Goal: Transaction & Acquisition: Download file/media

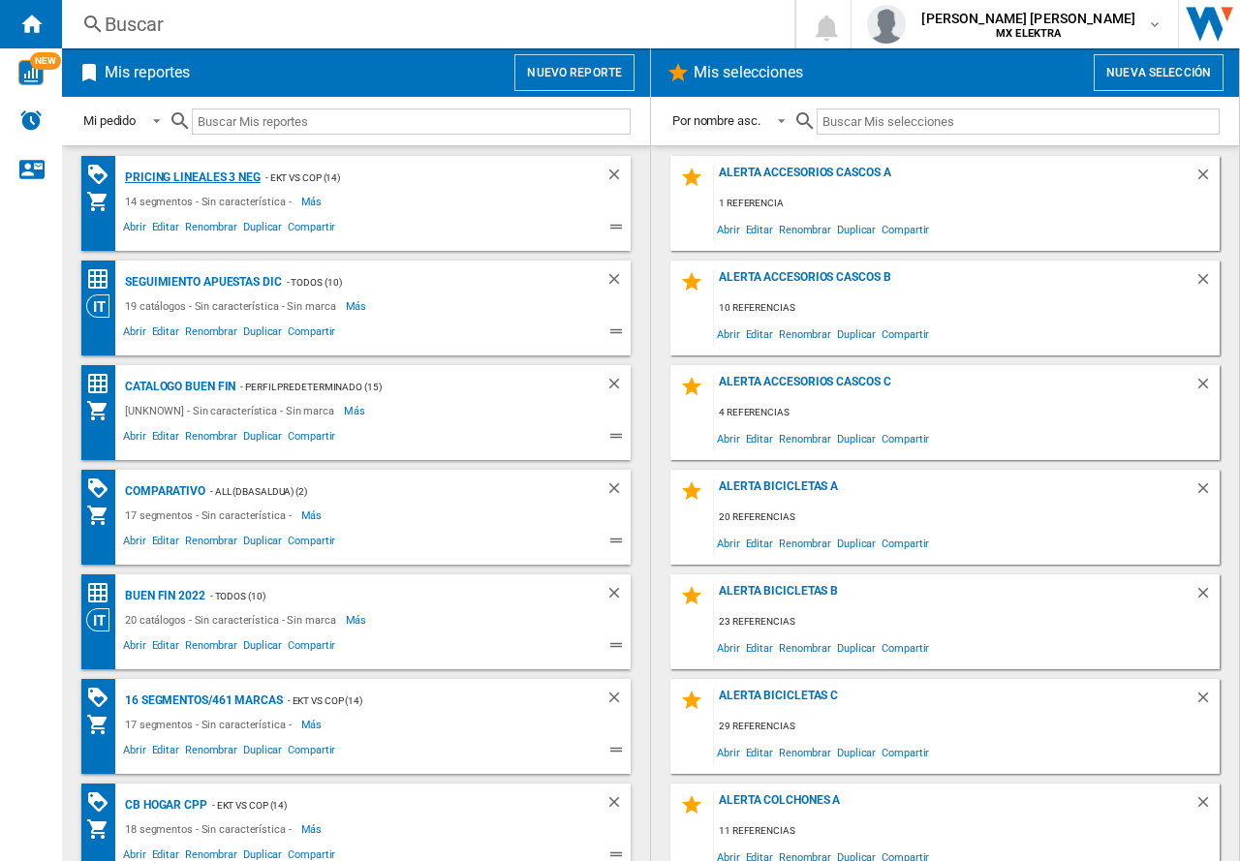
click at [211, 174] on div "Pricing lineales 3 neg" at bounding box center [190, 178] width 140 height 24
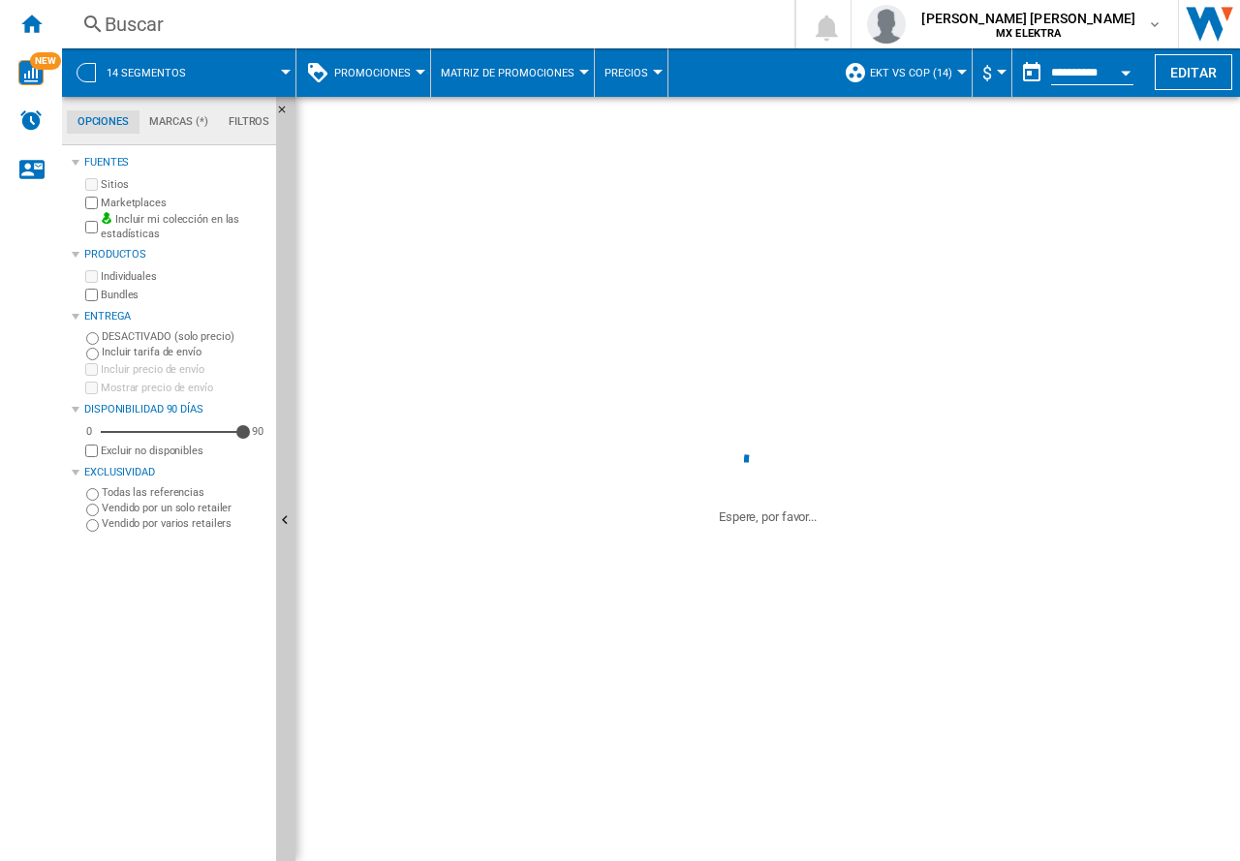
click at [177, 70] on span "14 segmentos" at bounding box center [146, 73] width 79 height 13
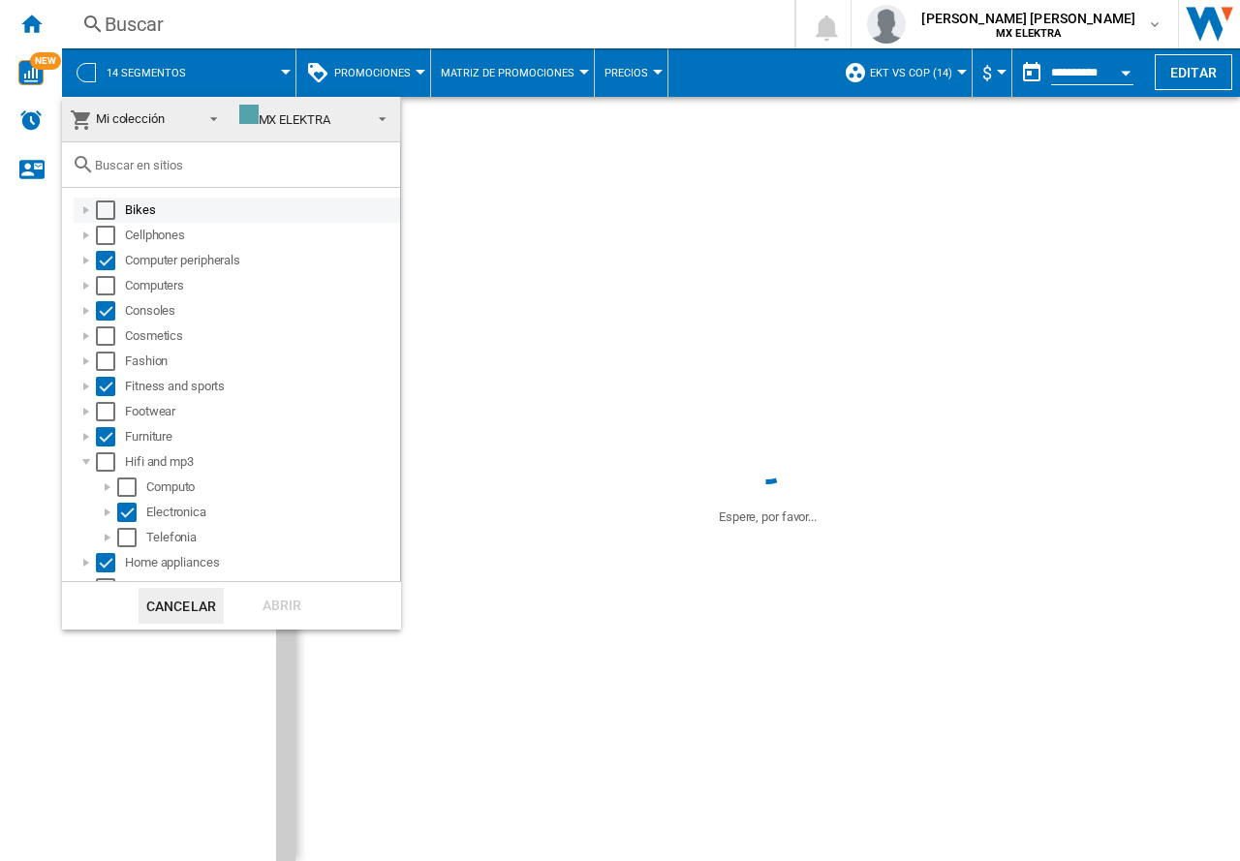
click at [105, 220] on div "Bikes" at bounding box center [237, 210] width 326 height 25
click at [110, 239] on div "Select" at bounding box center [105, 235] width 19 height 19
click at [112, 206] on div "Select" at bounding box center [105, 210] width 19 height 19
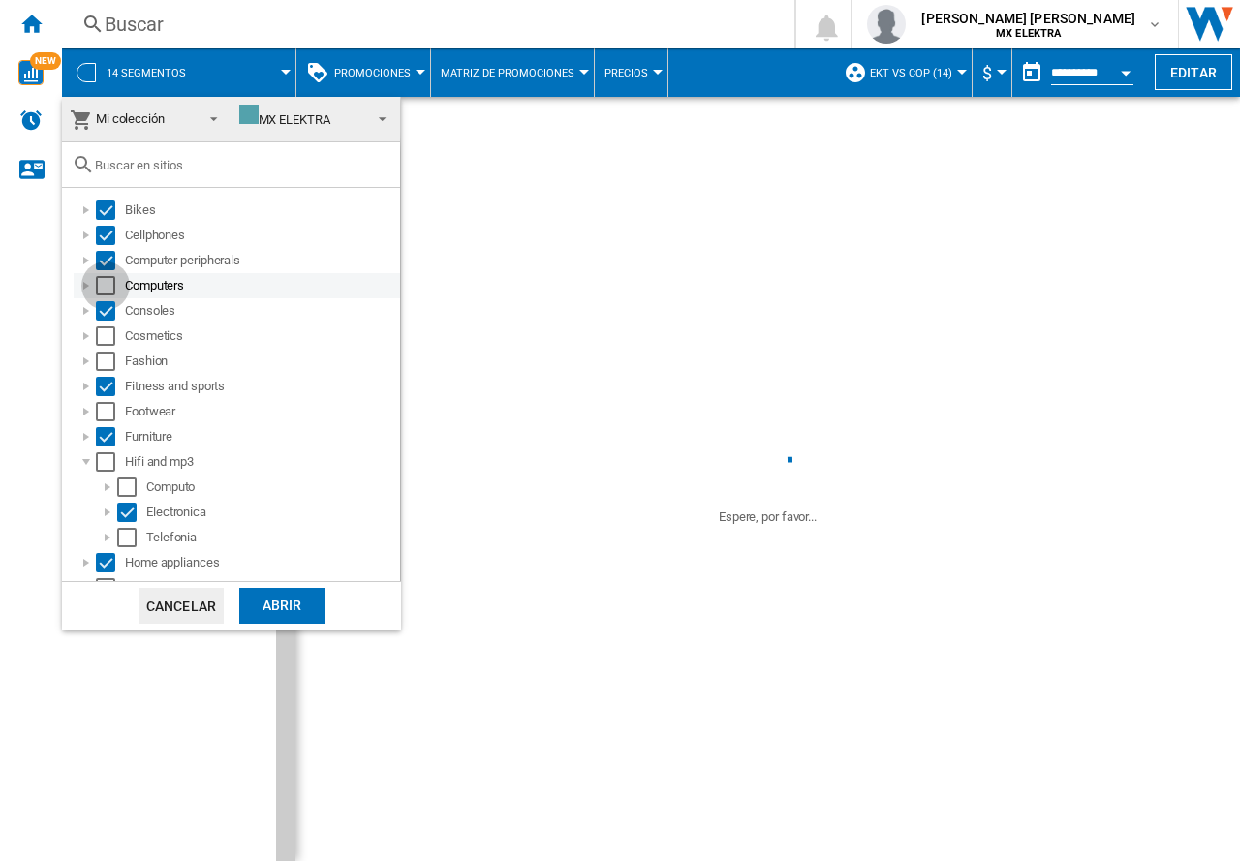
click at [108, 288] on div "Select" at bounding box center [105, 285] width 19 height 19
click at [109, 343] on div "Select" at bounding box center [105, 335] width 19 height 19
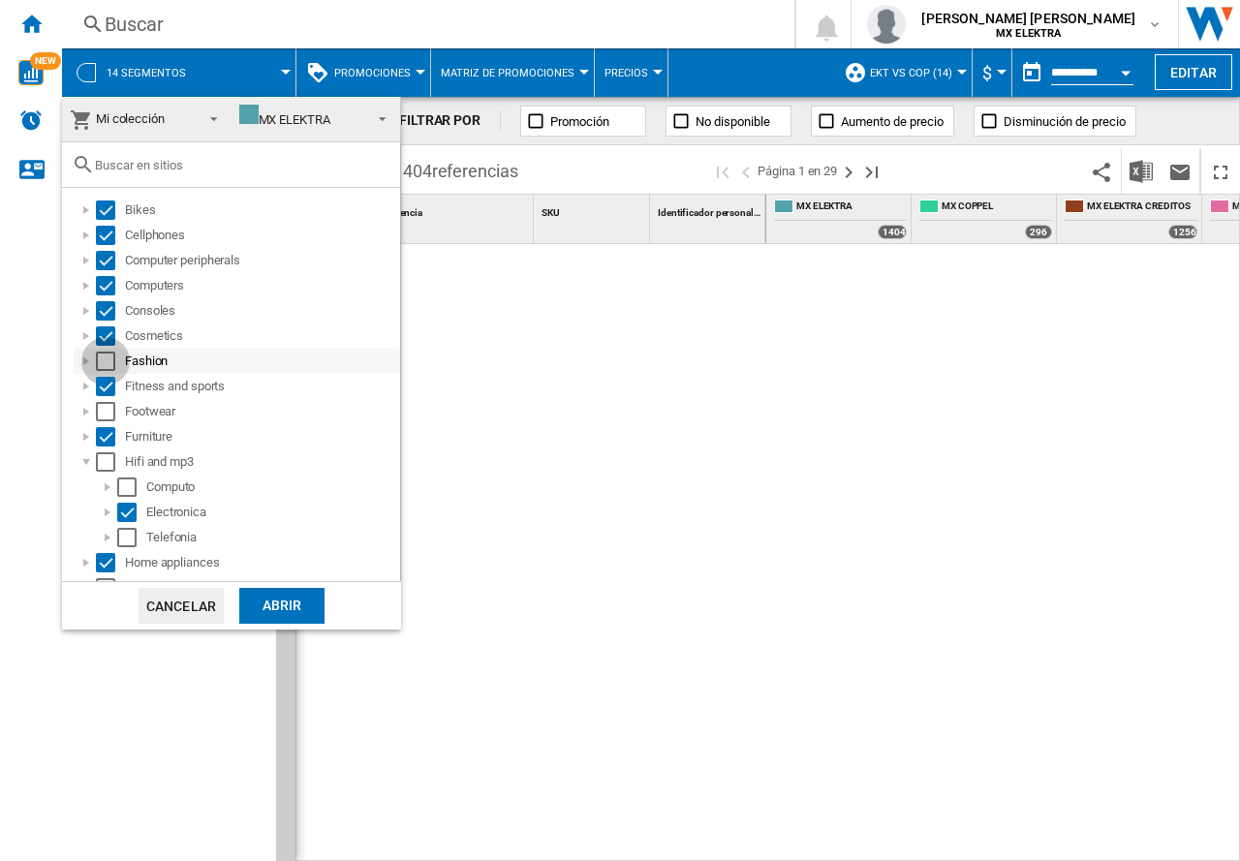
click at [109, 368] on div "Select" at bounding box center [105, 361] width 19 height 19
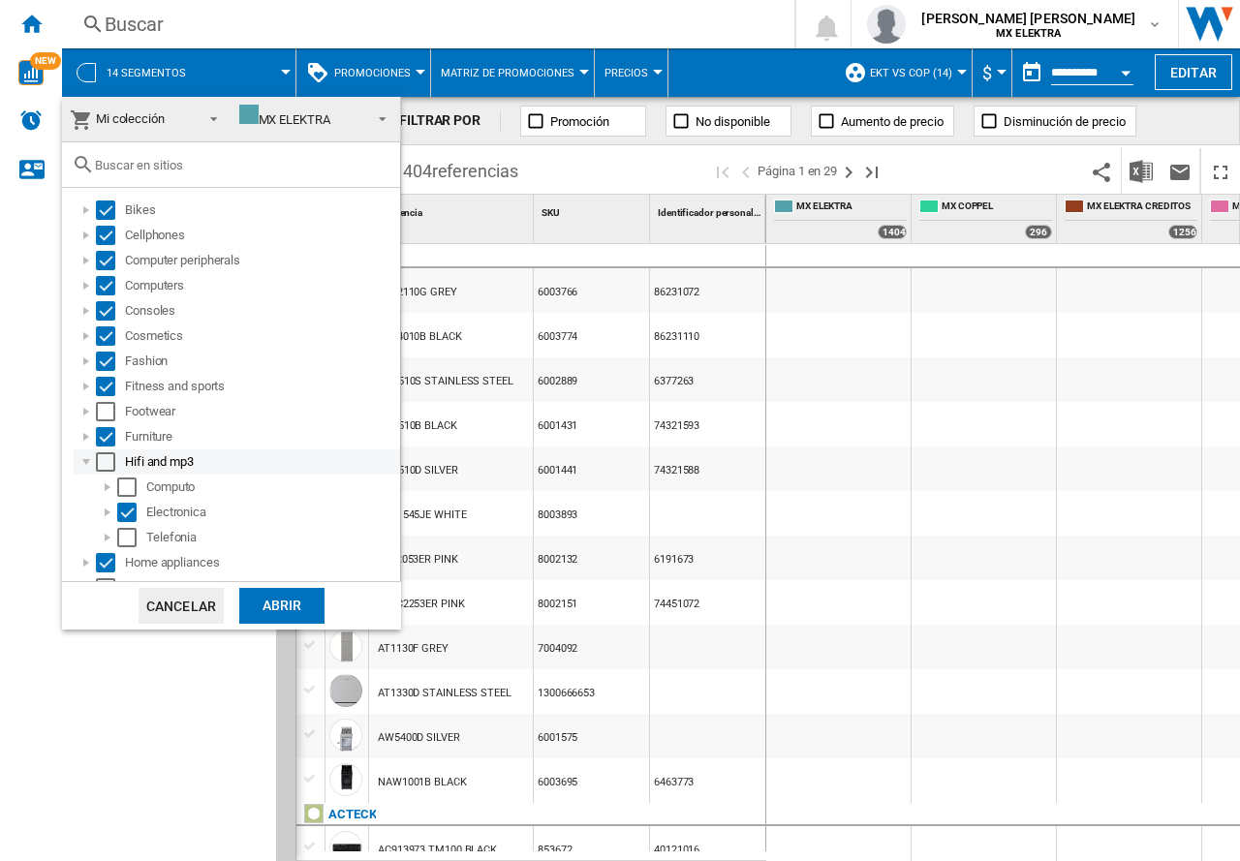
click at [111, 419] on div "Select" at bounding box center [105, 411] width 19 height 19
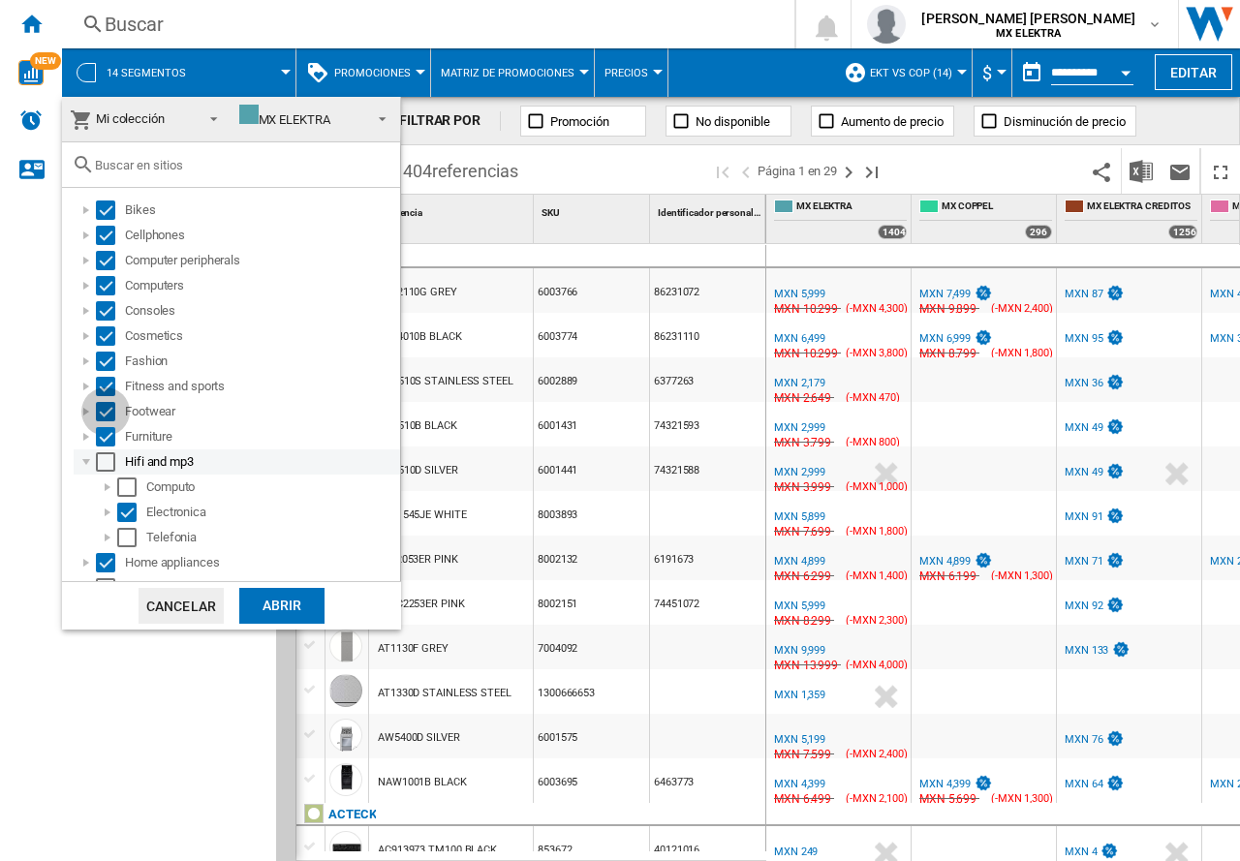
click at [113, 464] on div "Select" at bounding box center [105, 461] width 19 height 19
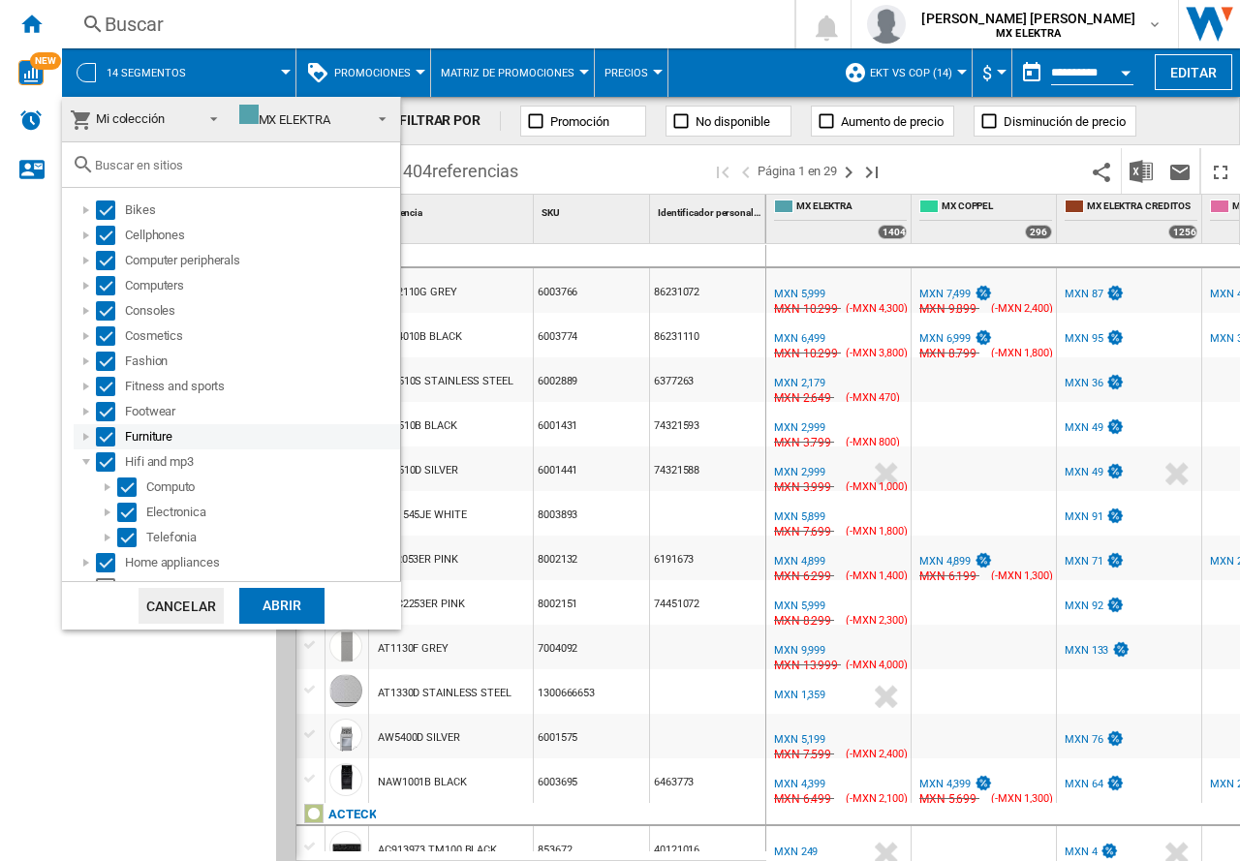
scroll to position [291, 0]
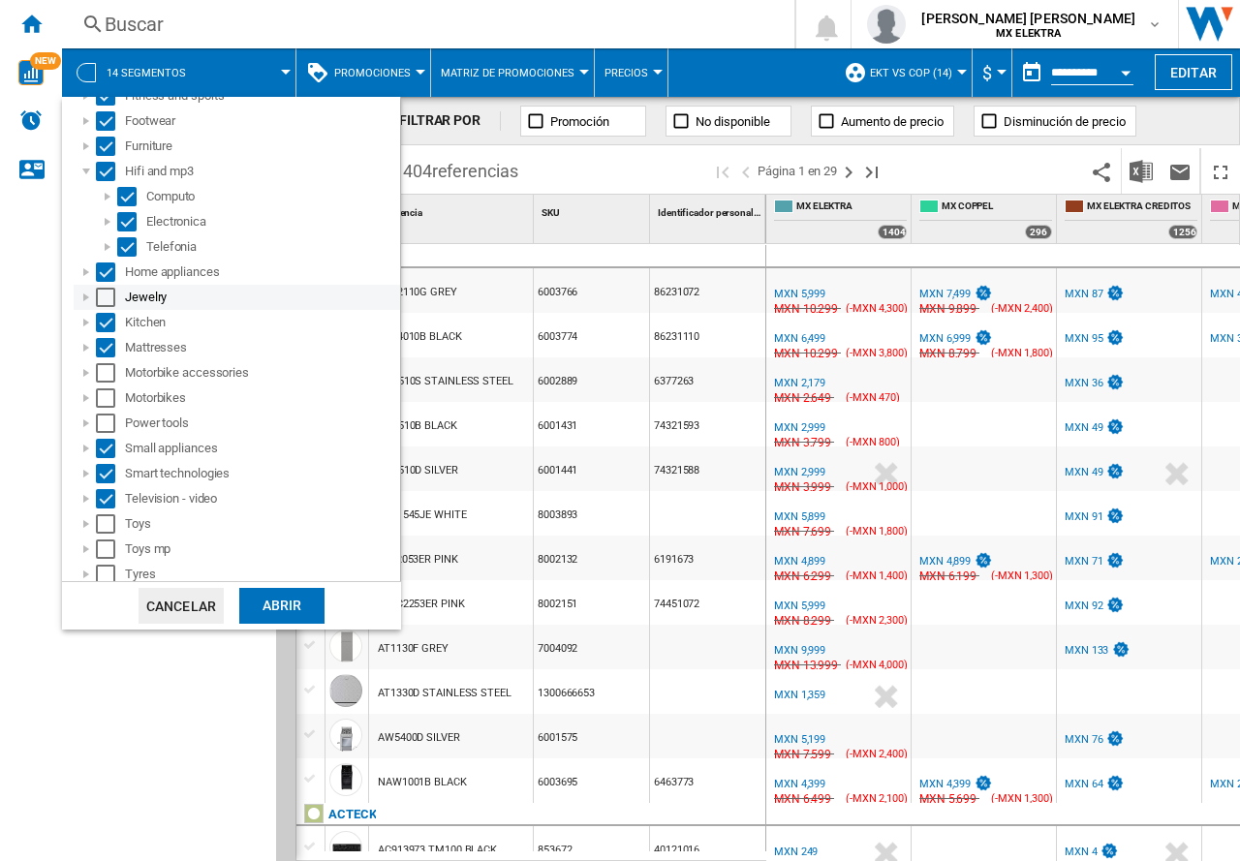
click at [109, 301] on div "Select" at bounding box center [105, 297] width 19 height 19
click at [101, 376] on div "Select" at bounding box center [105, 372] width 19 height 19
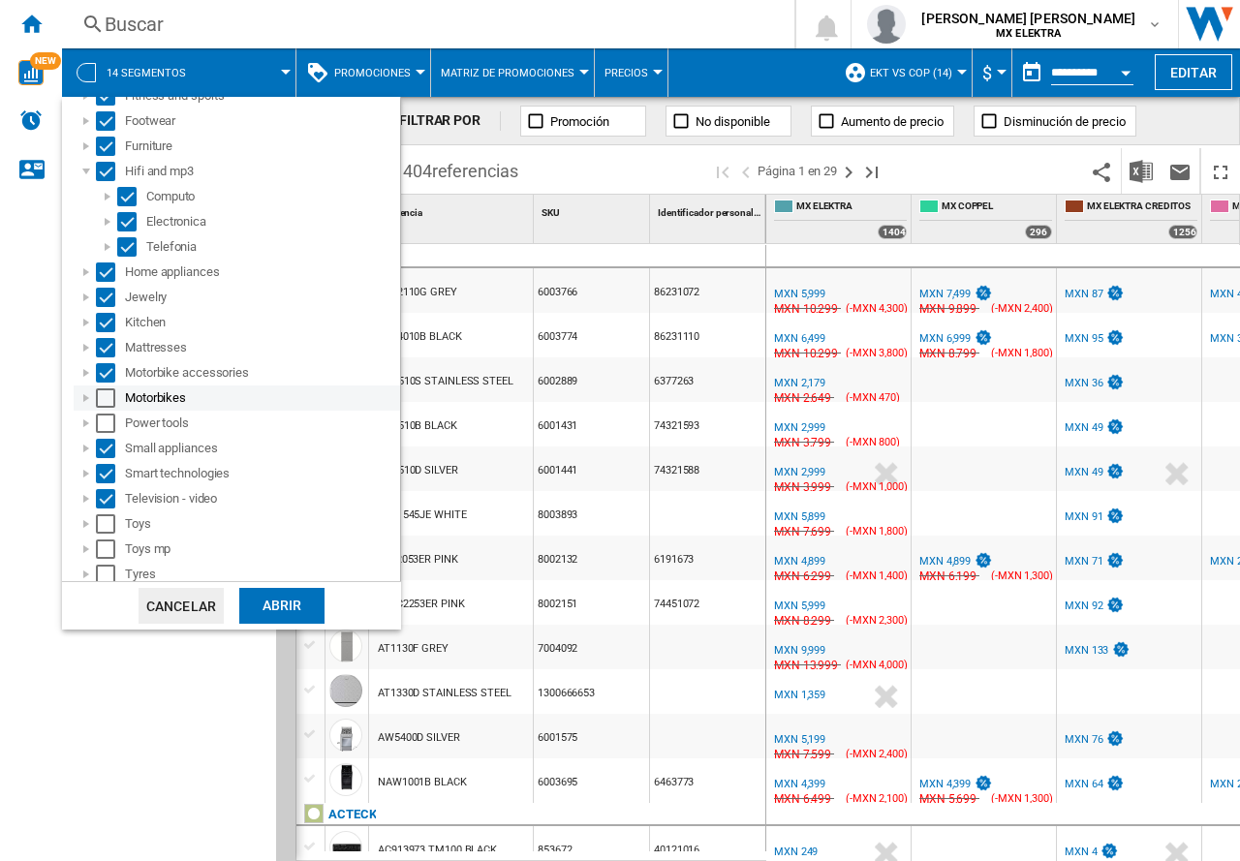
click at [107, 408] on div "Motorbikes" at bounding box center [237, 398] width 326 height 25
click at [108, 426] on div "Select" at bounding box center [105, 423] width 19 height 19
click at [104, 396] on div "Select" at bounding box center [105, 397] width 19 height 19
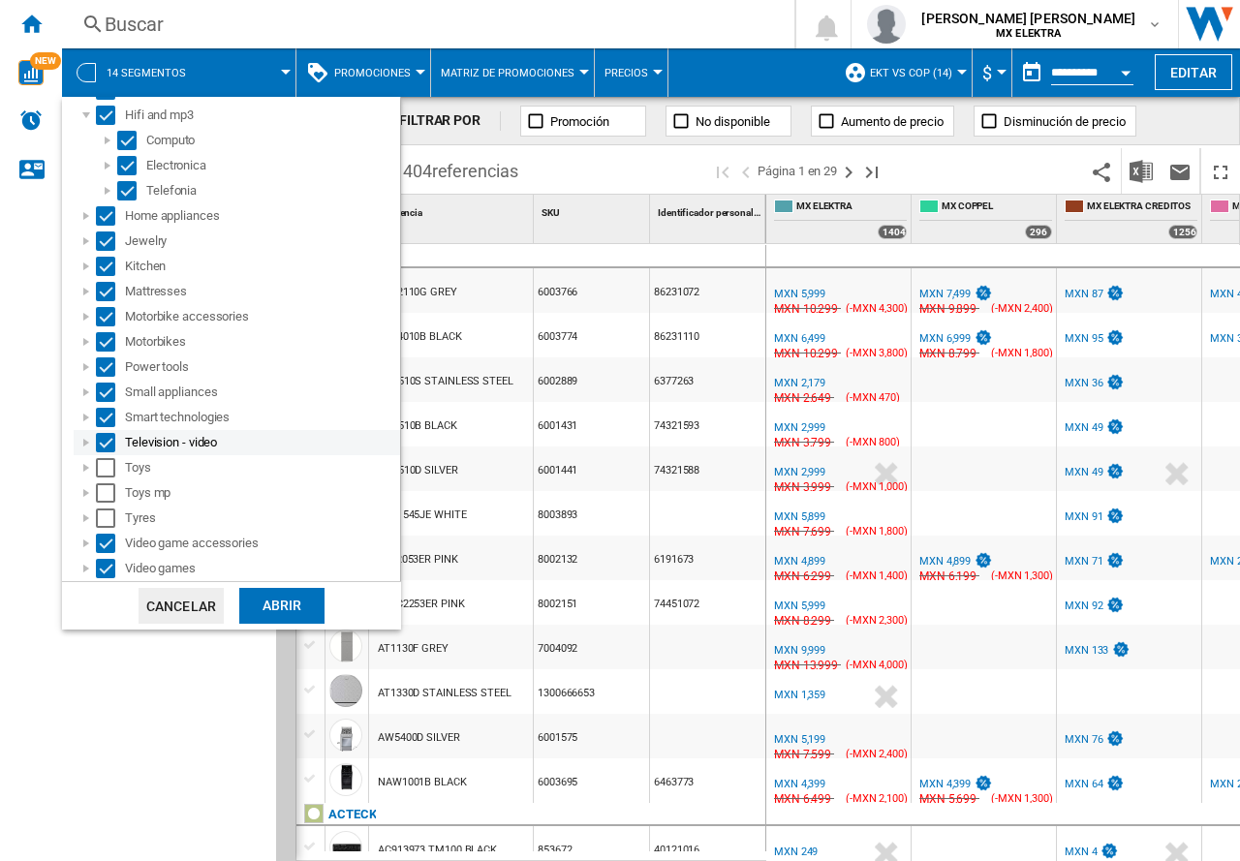
scroll to position [372, 0]
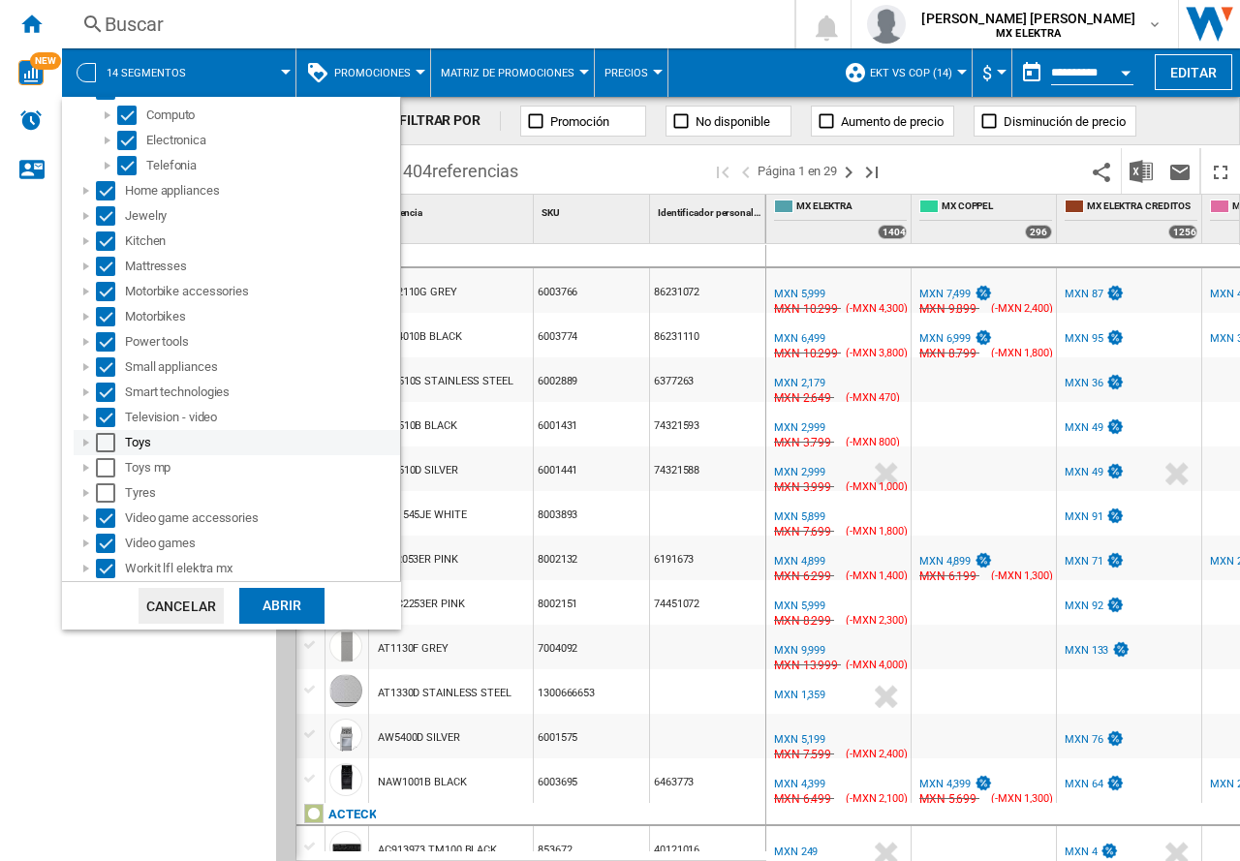
click at [108, 432] on div "Toys" at bounding box center [237, 442] width 326 height 25
click at [108, 462] on div "Select" at bounding box center [105, 467] width 19 height 19
click at [104, 442] on div "Select" at bounding box center [105, 442] width 19 height 19
click at [103, 502] on div "Select" at bounding box center [105, 492] width 19 height 19
click at [281, 596] on div "Abrir" at bounding box center [281, 606] width 85 height 36
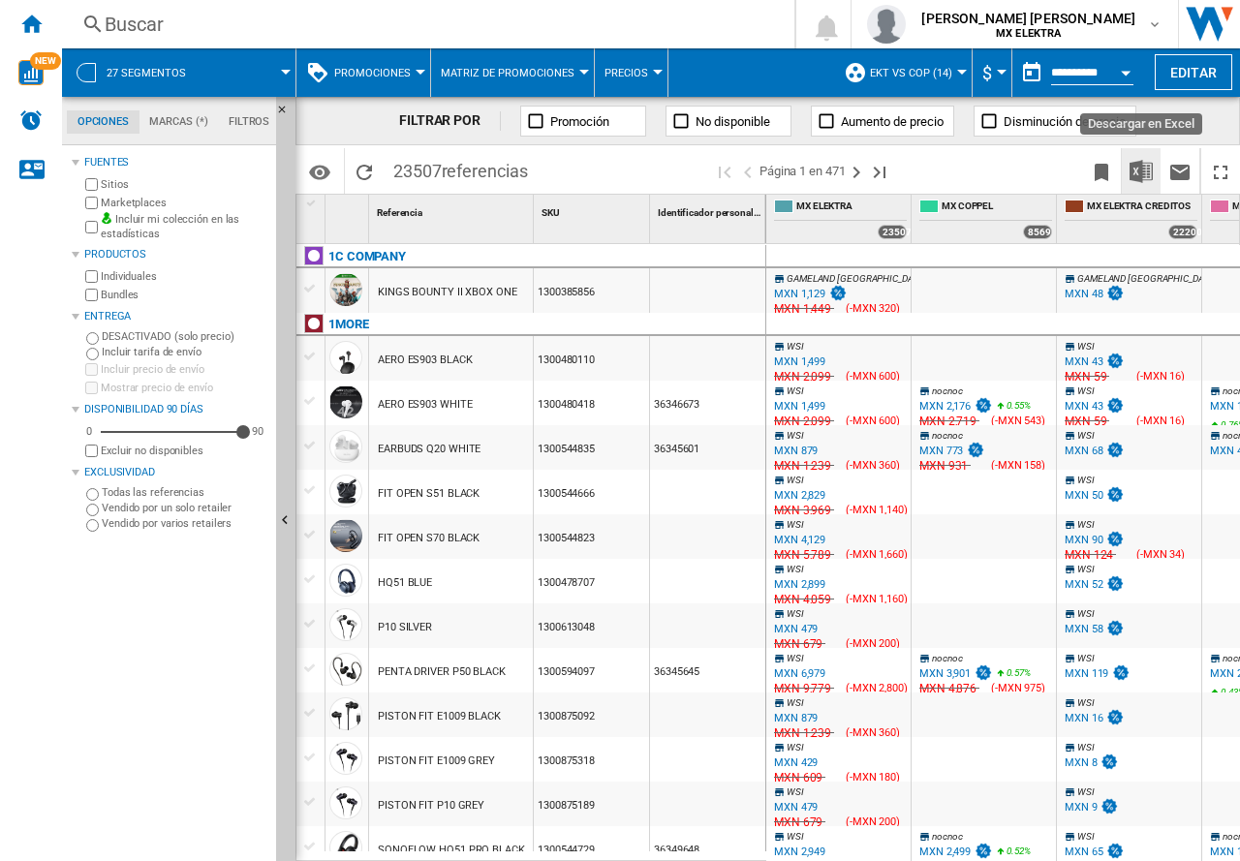
click at [1141, 150] on button "Descargar en Excel" at bounding box center [1141, 171] width 39 height 46
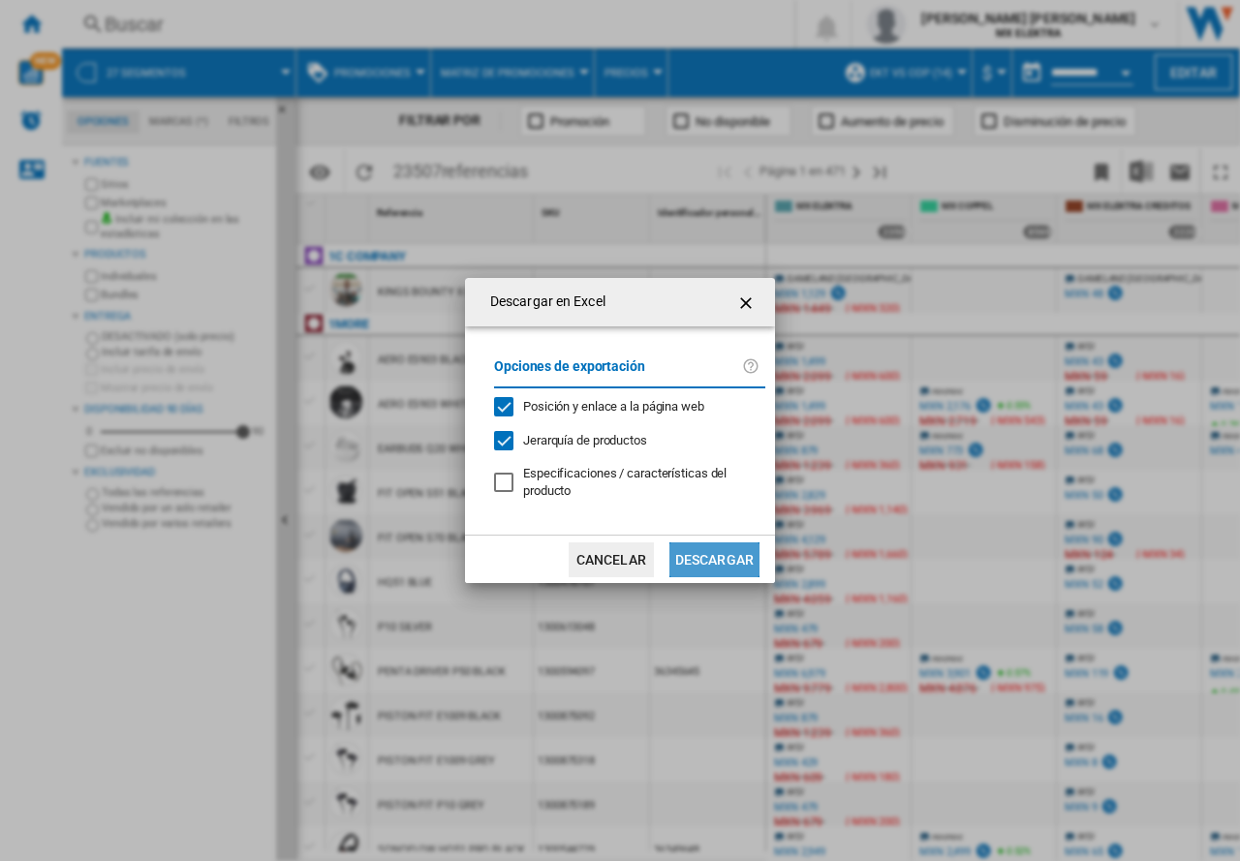
click at [735, 553] on button "Descargar" at bounding box center [714, 559] width 90 height 35
